Goal: Information Seeking & Learning: Learn about a topic

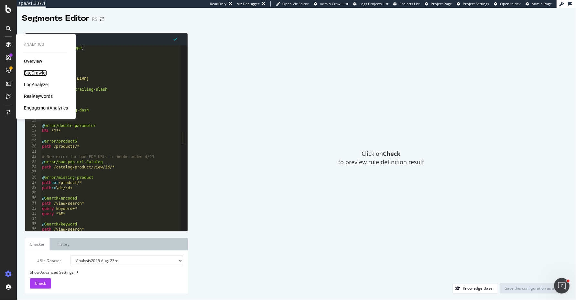
click at [36, 70] on div "SiteCrawler" at bounding box center [35, 73] width 23 height 6
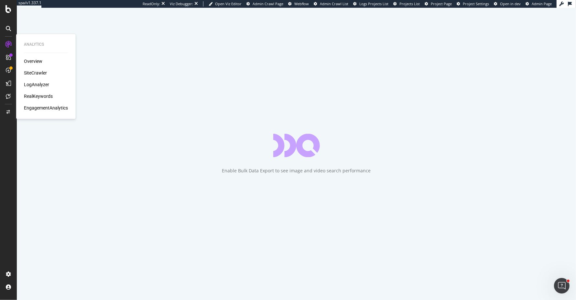
click at [36, 84] on div "LogAnalyzer" at bounding box center [36, 84] width 25 height 6
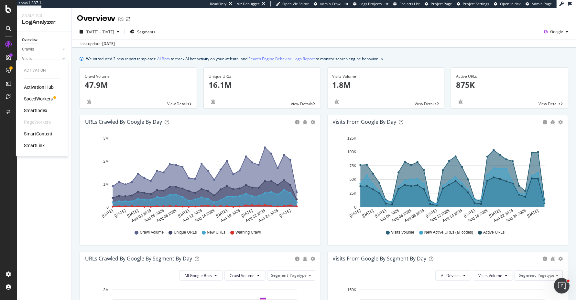
click at [42, 96] on div "SpeedWorkers" at bounding box center [38, 98] width 29 height 6
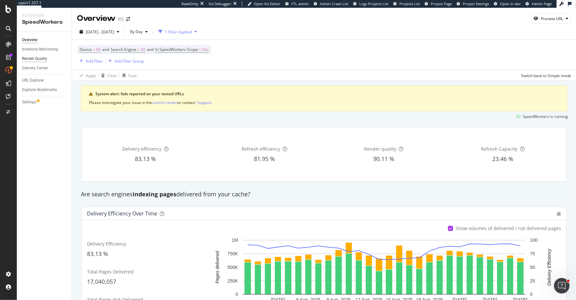
click at [42, 56] on div "Render Quality" at bounding box center [34, 58] width 25 height 7
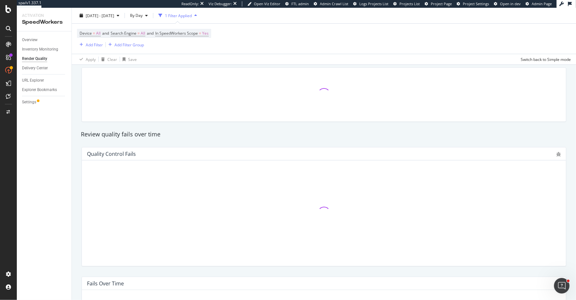
scroll to position [69, 0]
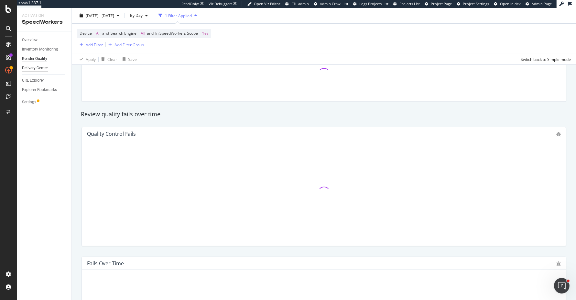
click at [41, 68] on div "Delivery Center" at bounding box center [35, 68] width 26 height 7
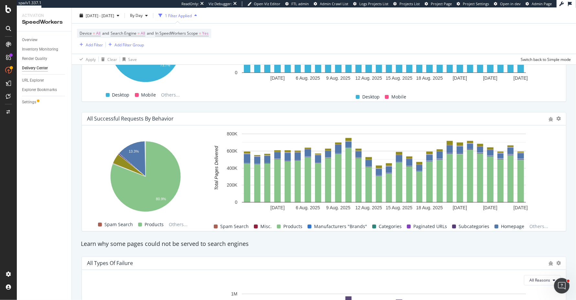
scroll to position [482, 0]
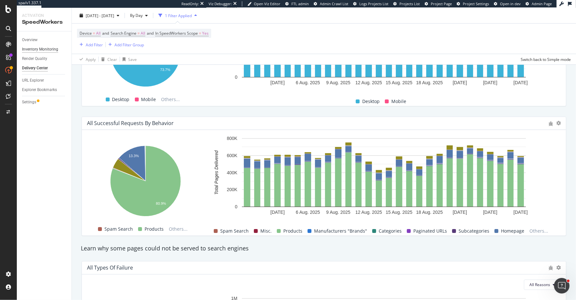
click at [45, 49] on div "Inventory Monitoring" at bounding box center [40, 49] width 36 height 7
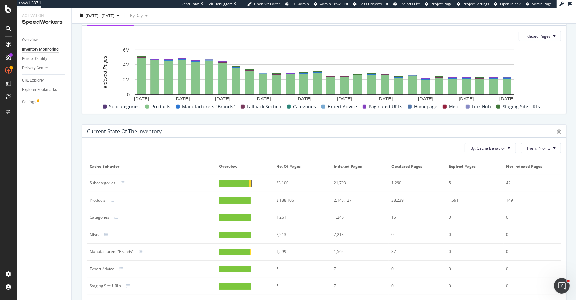
scroll to position [297, 0]
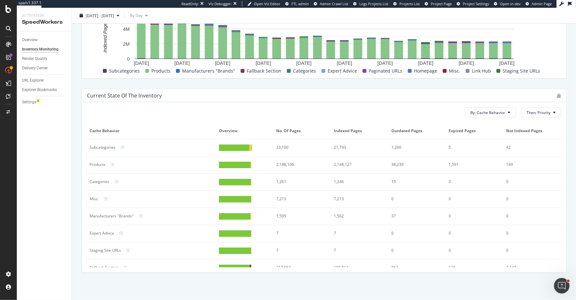
click at [284, 163] on div "2,188,106" at bounding box center [300, 164] width 47 height 6
click at [289, 163] on div "2,188,106" at bounding box center [300, 164] width 47 height 6
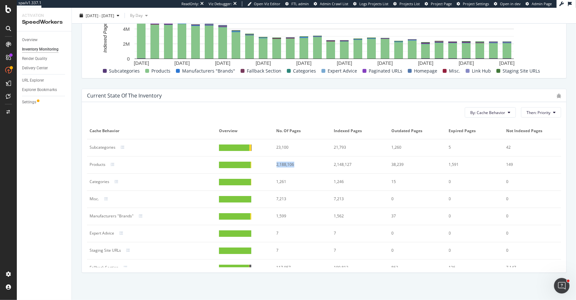
click at [289, 163] on div "2,188,106" at bounding box center [300, 164] width 47 height 6
click at [139, 94] on div "Current state of the inventory" at bounding box center [124, 95] width 75 height 6
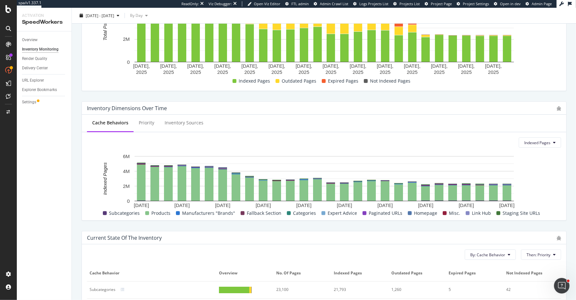
scroll to position [0, 0]
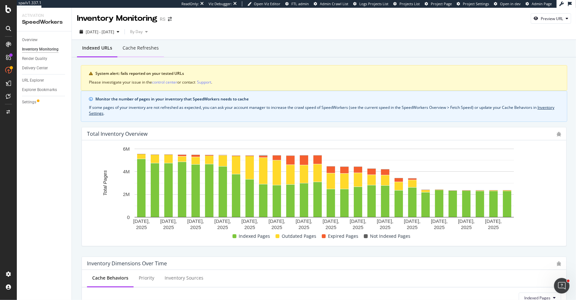
click at [146, 50] on div "Cache refreshes" at bounding box center [141, 48] width 36 height 6
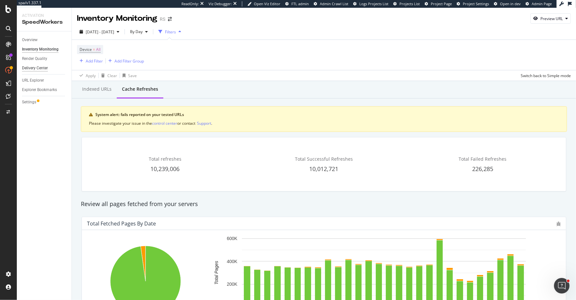
click at [40, 68] on div "Delivery Center" at bounding box center [35, 68] width 26 height 7
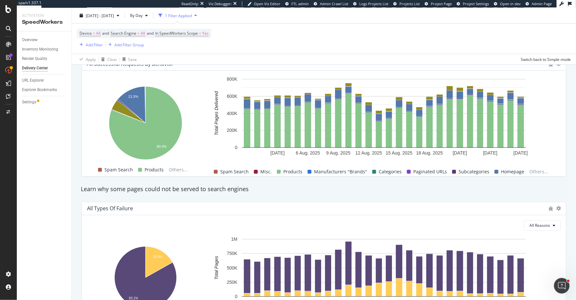
scroll to position [504, 0]
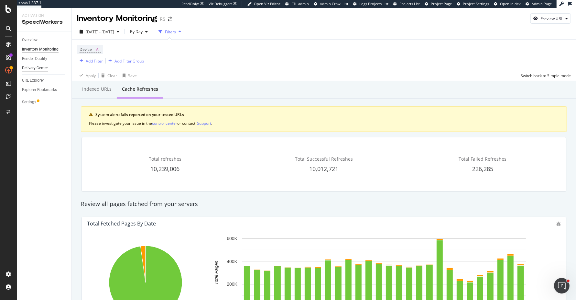
click at [38, 68] on div "Delivery Center" at bounding box center [35, 68] width 26 height 7
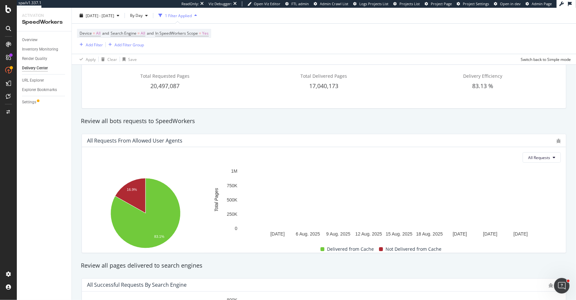
scroll to position [70, 0]
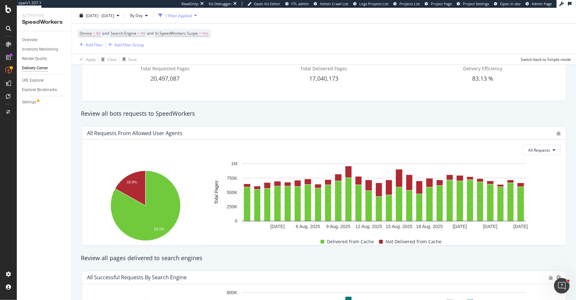
click at [216, 187] on icon "A chart." at bounding box center [216, 192] width 5 height 58
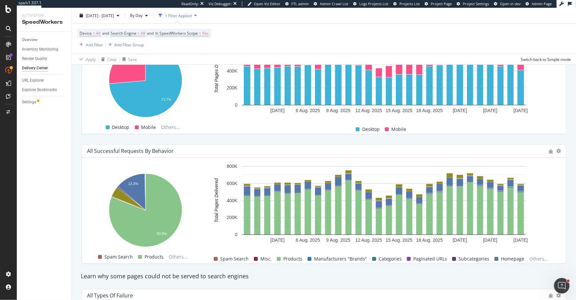
scroll to position [453, 0]
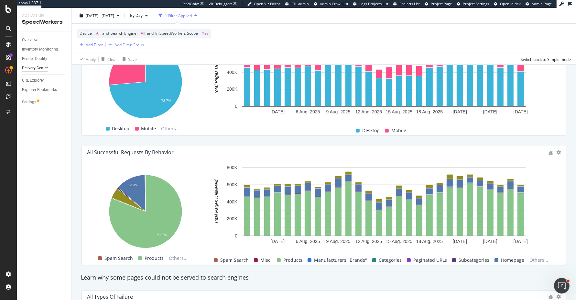
click at [154, 147] on div "All Successful Requests by Behavior" at bounding box center [324, 152] width 484 height 13
click at [154, 152] on div "All Successful Requests by Behavior" at bounding box center [130, 152] width 87 height 6
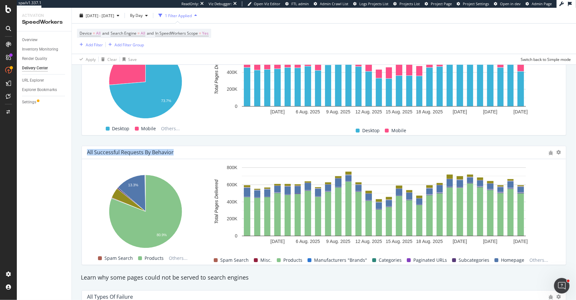
click at [154, 152] on div "All Successful Requests by Behavior" at bounding box center [130, 152] width 87 height 6
click at [159, 146] on div "All Successful Requests by Behavior" at bounding box center [324, 152] width 484 height 13
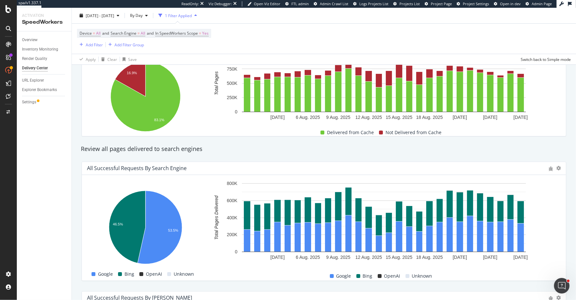
scroll to position [0, 0]
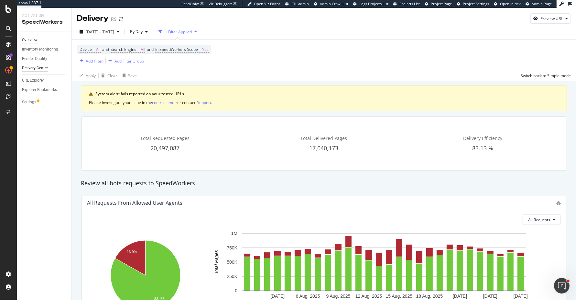
click at [35, 39] on div "Overview" at bounding box center [30, 40] width 16 height 7
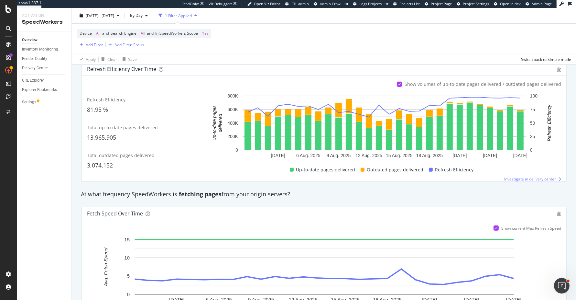
scroll to position [10, 0]
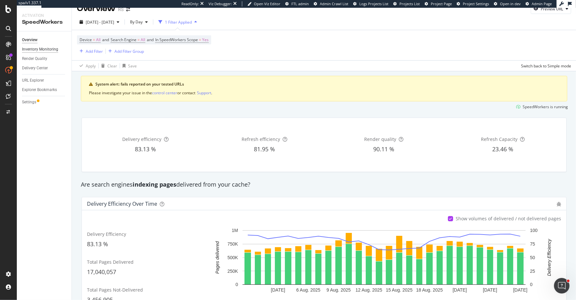
click at [49, 50] on div "Inventory Monitoring" at bounding box center [40, 49] width 36 height 7
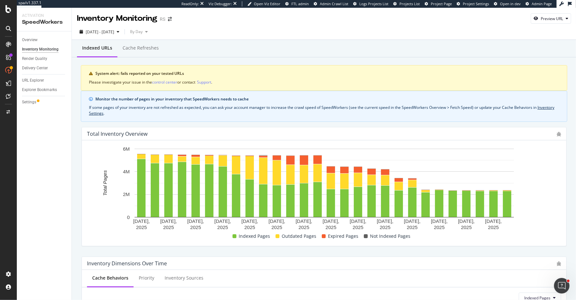
click at [148, 47] on div "Cache refreshes" at bounding box center [141, 48] width 36 height 6
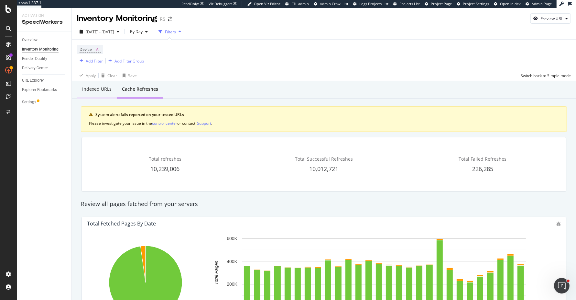
click at [112, 86] on div "Indexed URLs" at bounding box center [97, 90] width 40 height 18
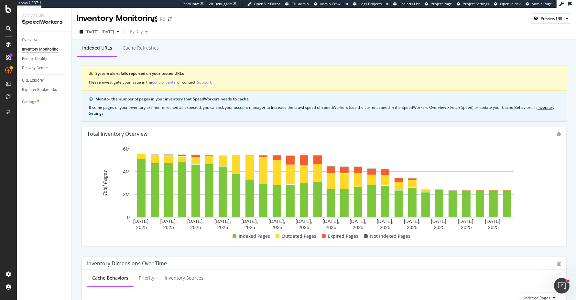
scroll to position [23, 0]
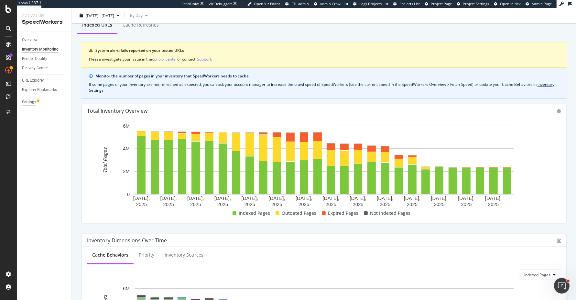
click at [34, 101] on div "Settings" at bounding box center [29, 102] width 14 height 7
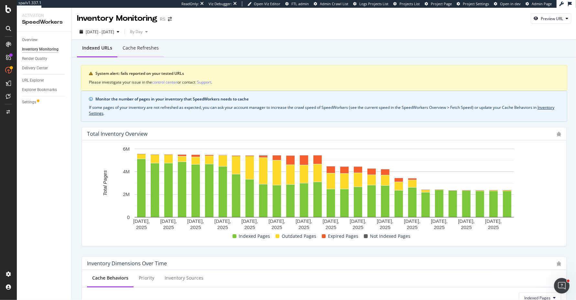
click at [152, 43] on div "Cache refreshes" at bounding box center [140, 48] width 47 height 18
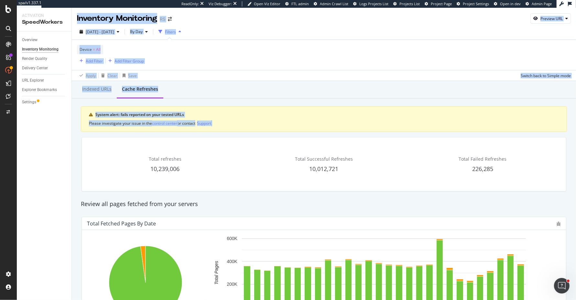
drag, startPoint x: 227, startPoint y: 121, endPoint x: 77, endPoint y: 23, distance: 179.3
click at [77, 23] on div "Inventory Monitoring RS Preview URL [DATE] - [DATE] By Day Filters Device = All…" at bounding box center [324, 154] width 504 height 292
click at [219, 91] on div "Indexed URLs Cache refreshes" at bounding box center [324, 89] width 504 height 17
